Goal: Task Accomplishment & Management: Manage account settings

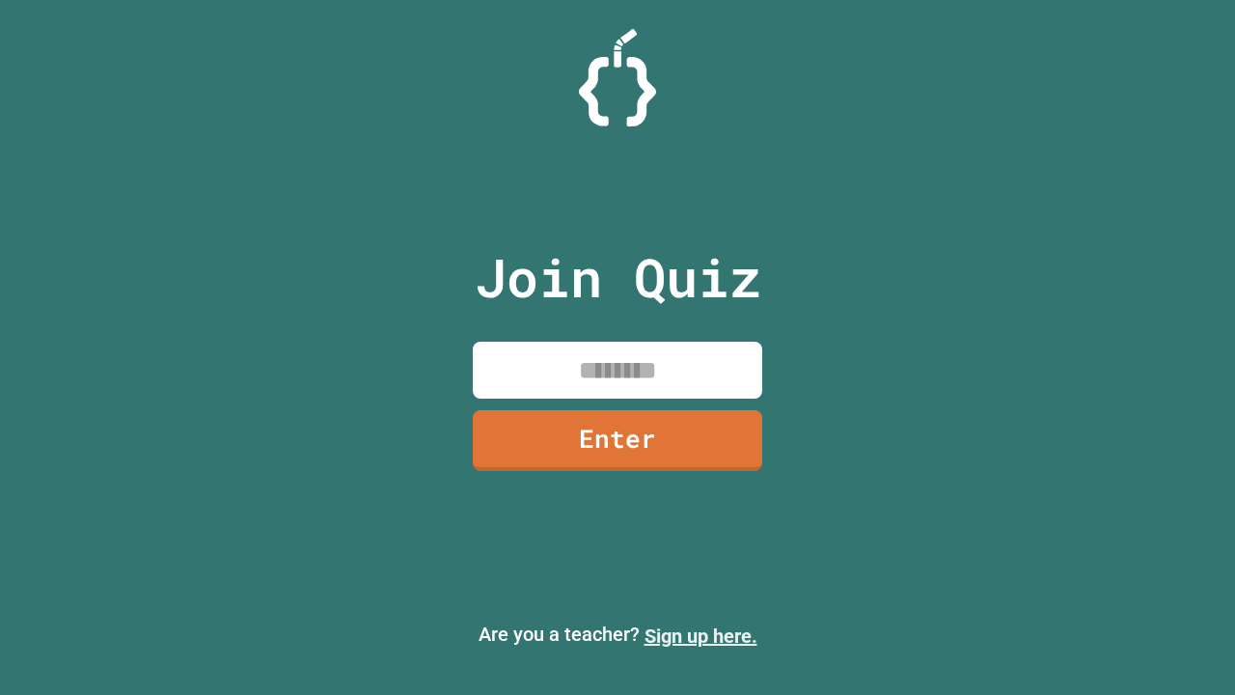
click at [701, 636] on link "Sign up here." at bounding box center [701, 635] width 113 height 23
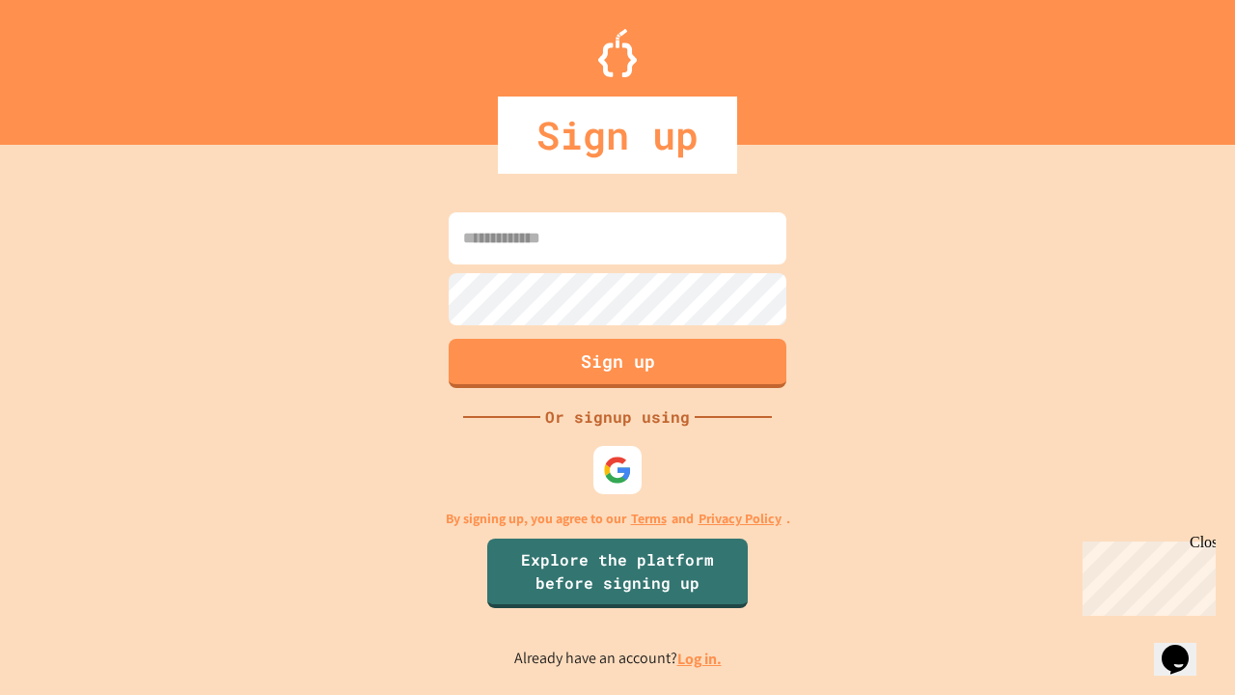
click at [701, 658] on link "Log in." at bounding box center [700, 659] width 44 height 20
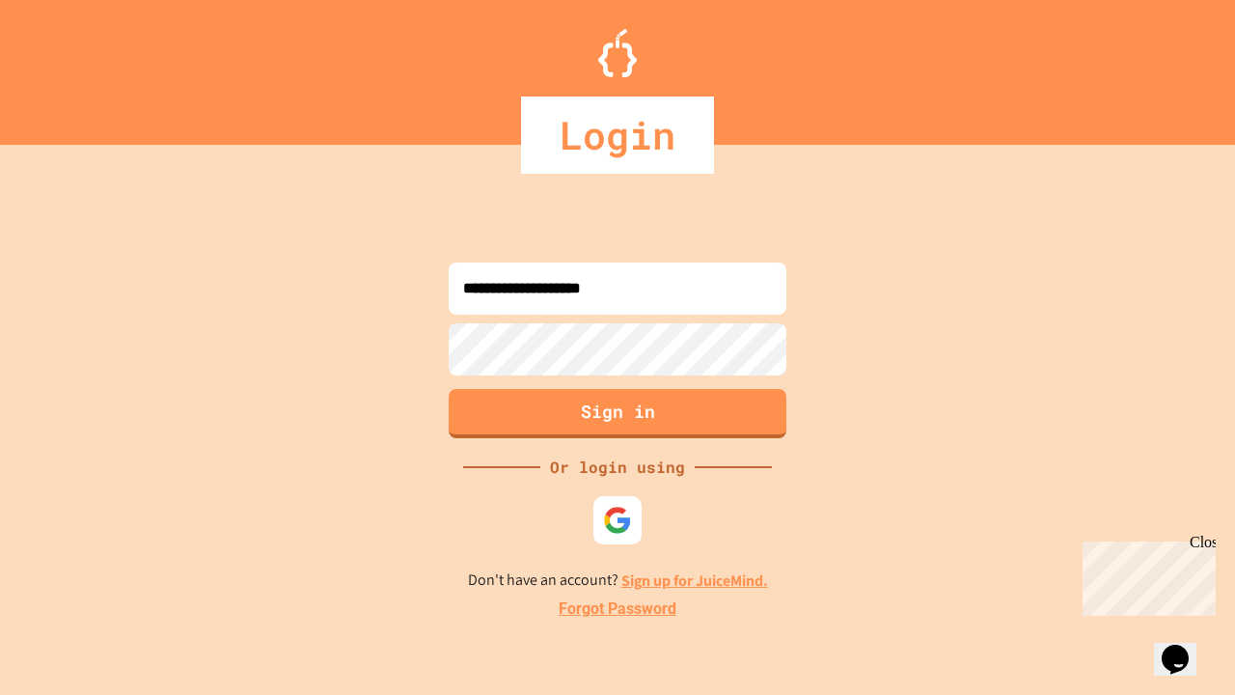
type input "**********"
